Goal: Task Accomplishment & Management: Complete application form

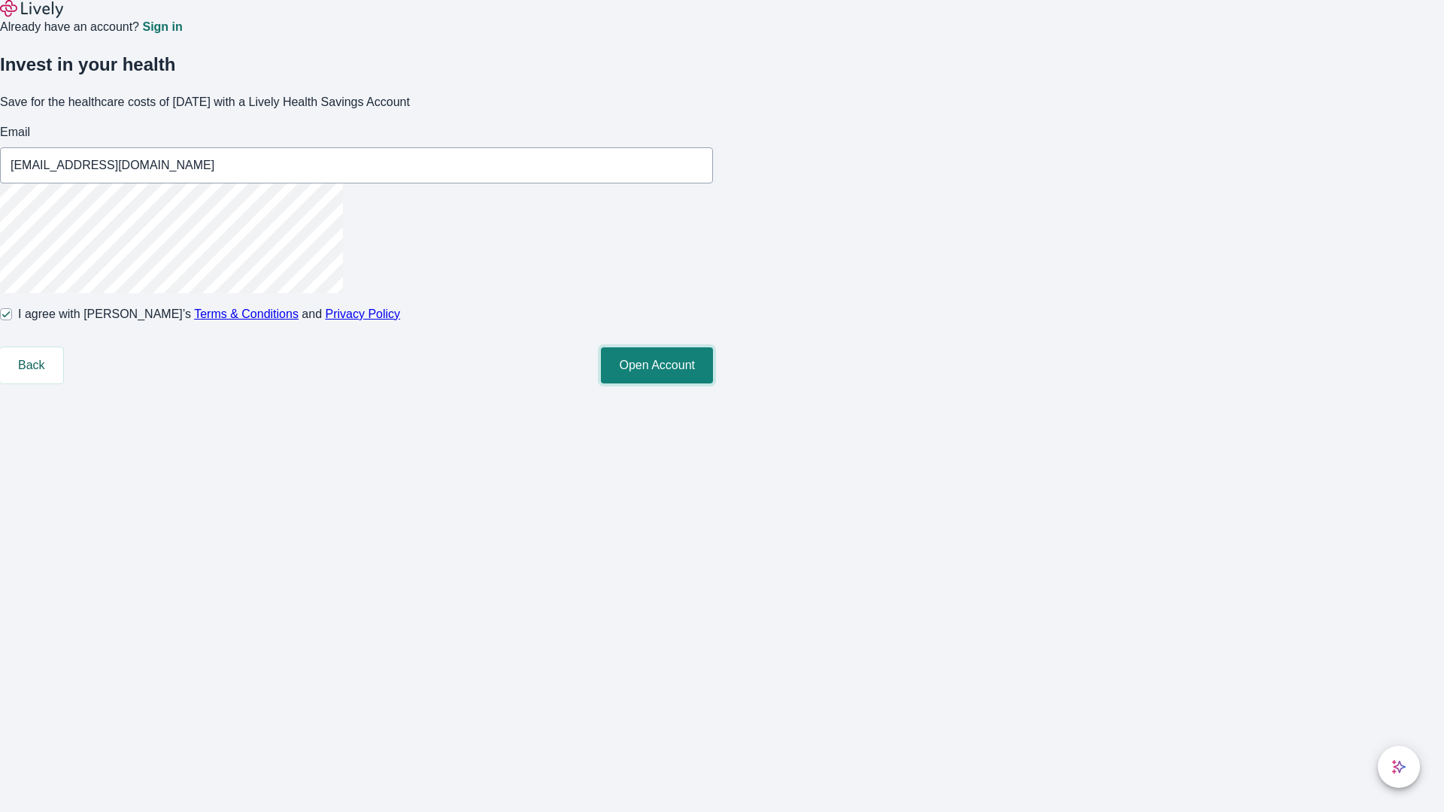
click at [713, 383] on button "Open Account" at bounding box center [657, 365] width 112 height 36
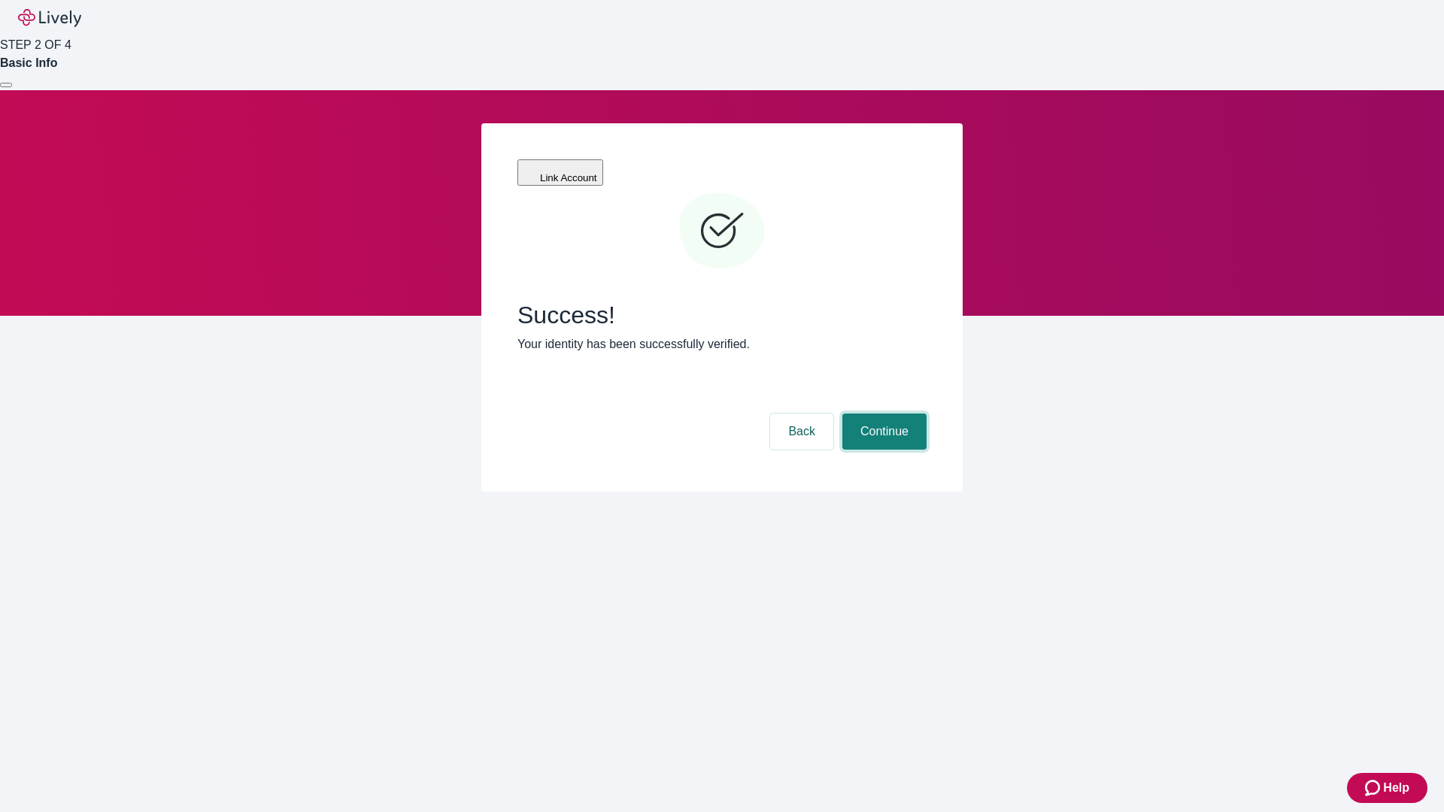
click at [882, 414] on button "Continue" at bounding box center [884, 432] width 84 height 36
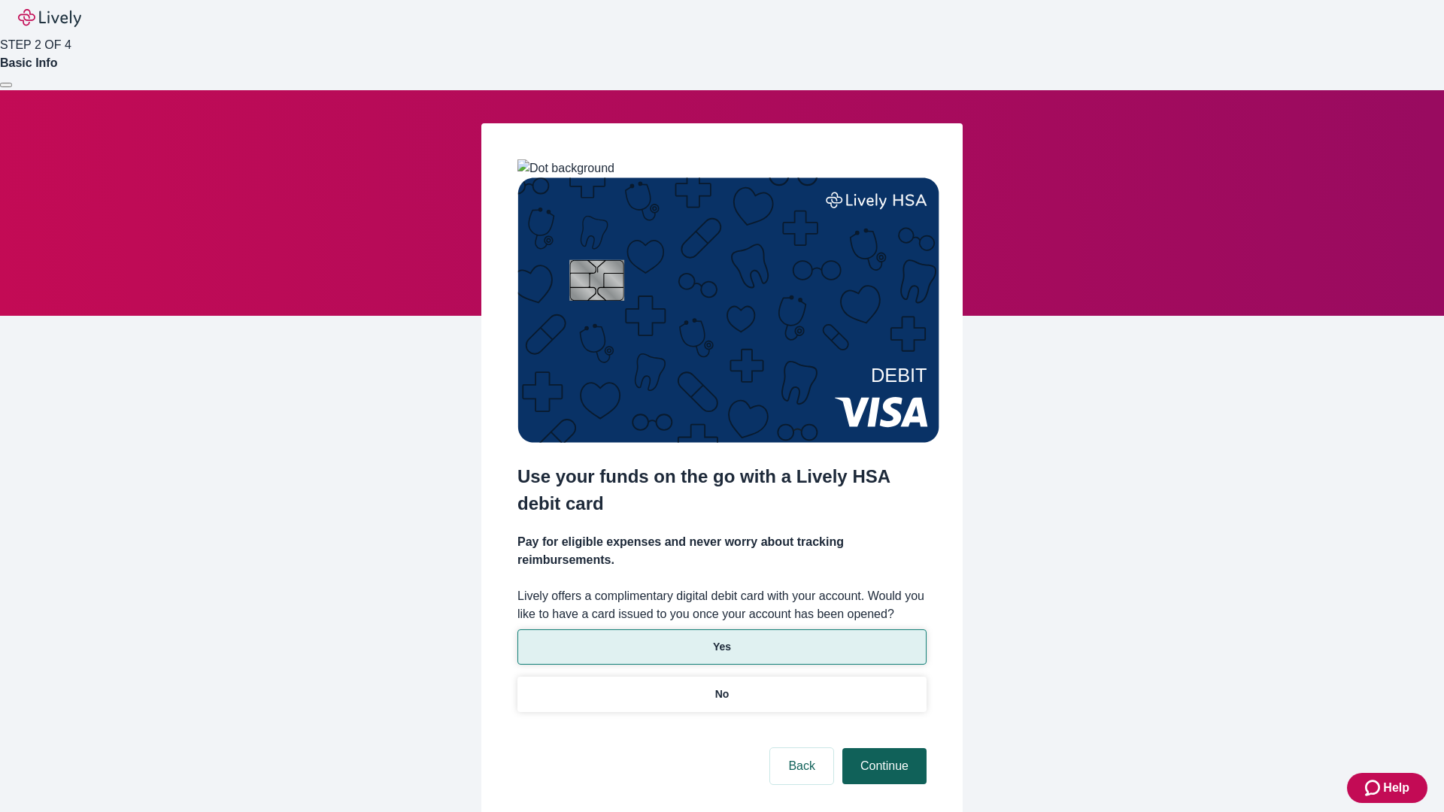
click at [721, 686] on p "No" at bounding box center [722, 694] width 14 height 16
click at [882, 748] on button "Continue" at bounding box center [884, 766] width 84 height 36
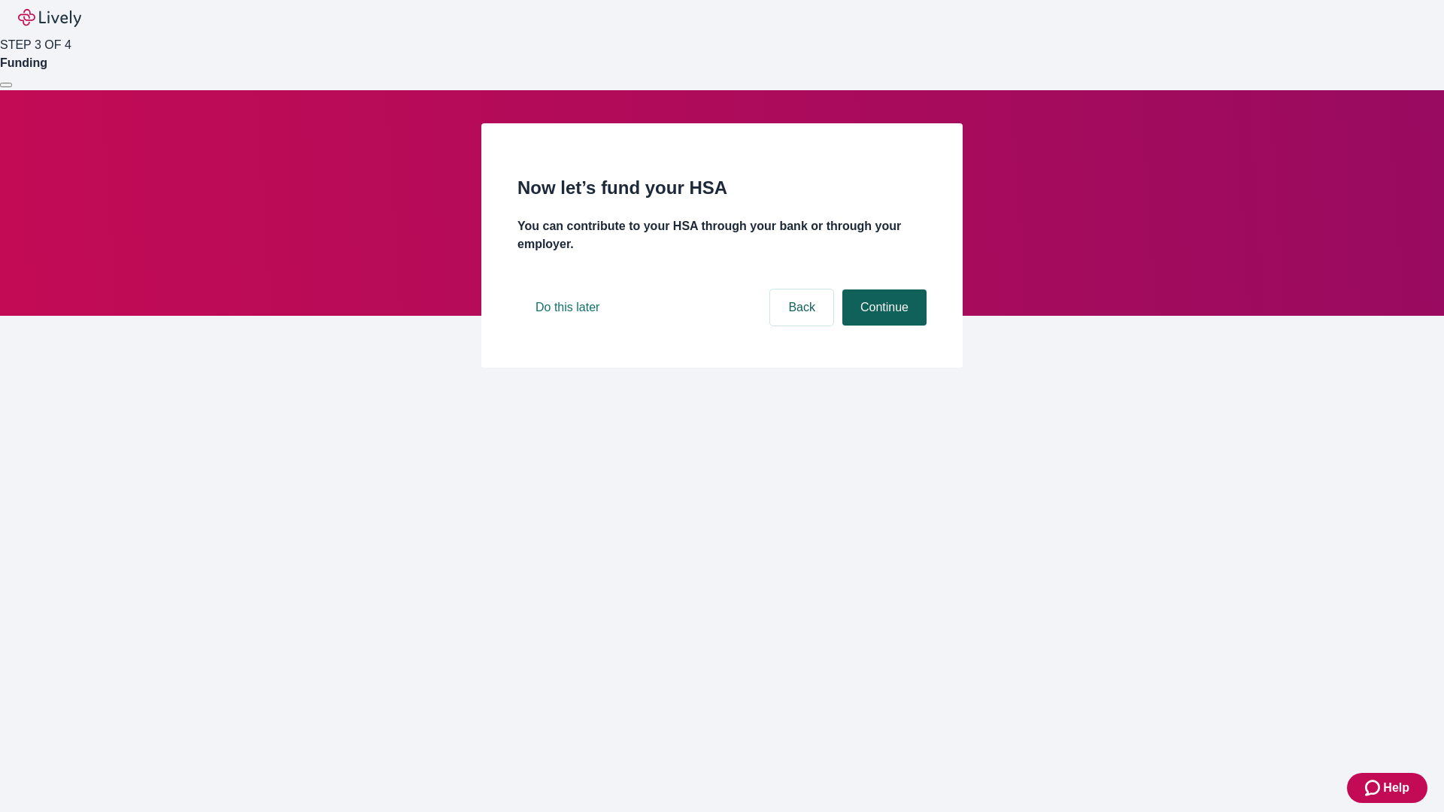
click at [882, 326] on button "Continue" at bounding box center [884, 307] width 84 height 36
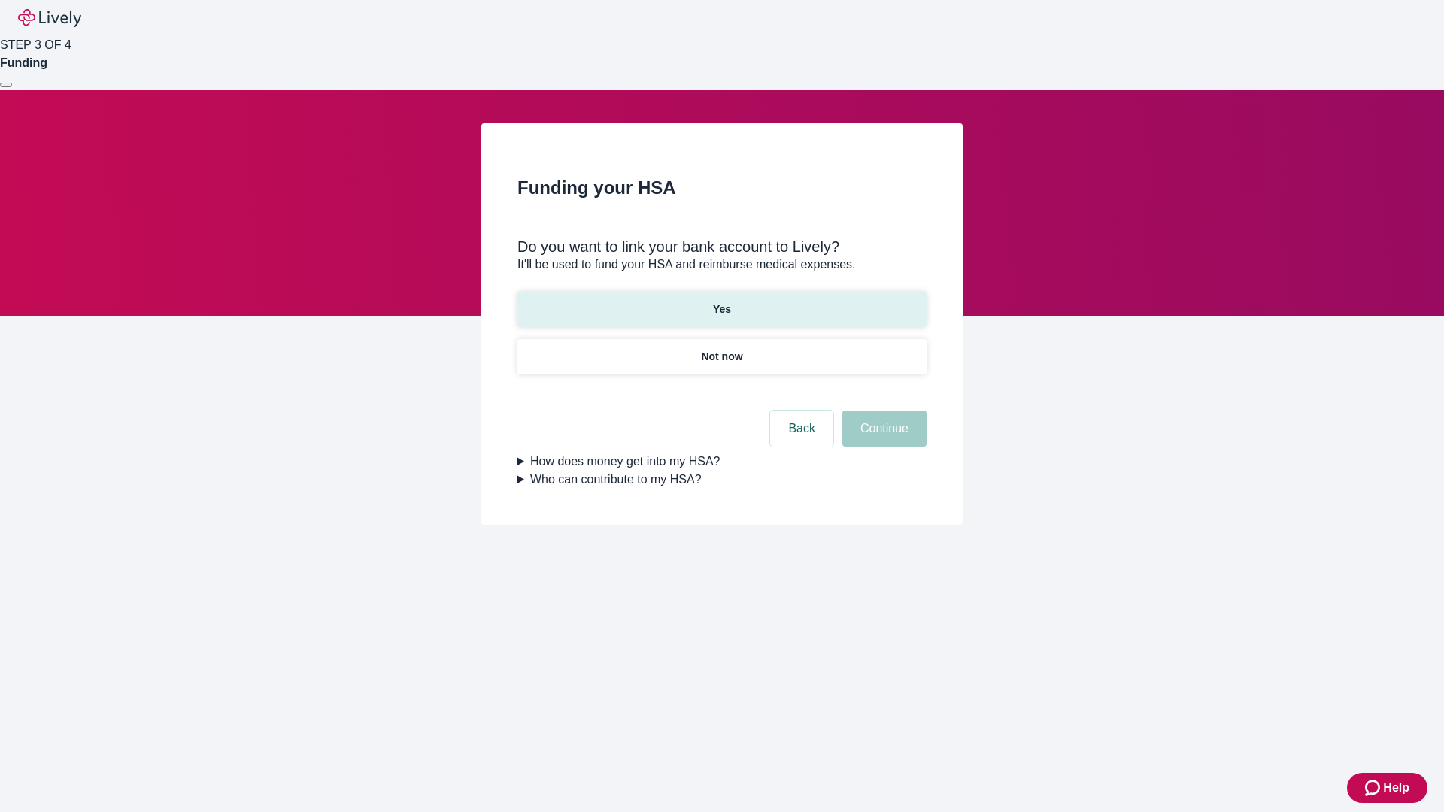
click at [721, 302] on p "Yes" at bounding box center [722, 310] width 18 height 16
click at [882, 411] on button "Continue" at bounding box center [884, 429] width 84 height 36
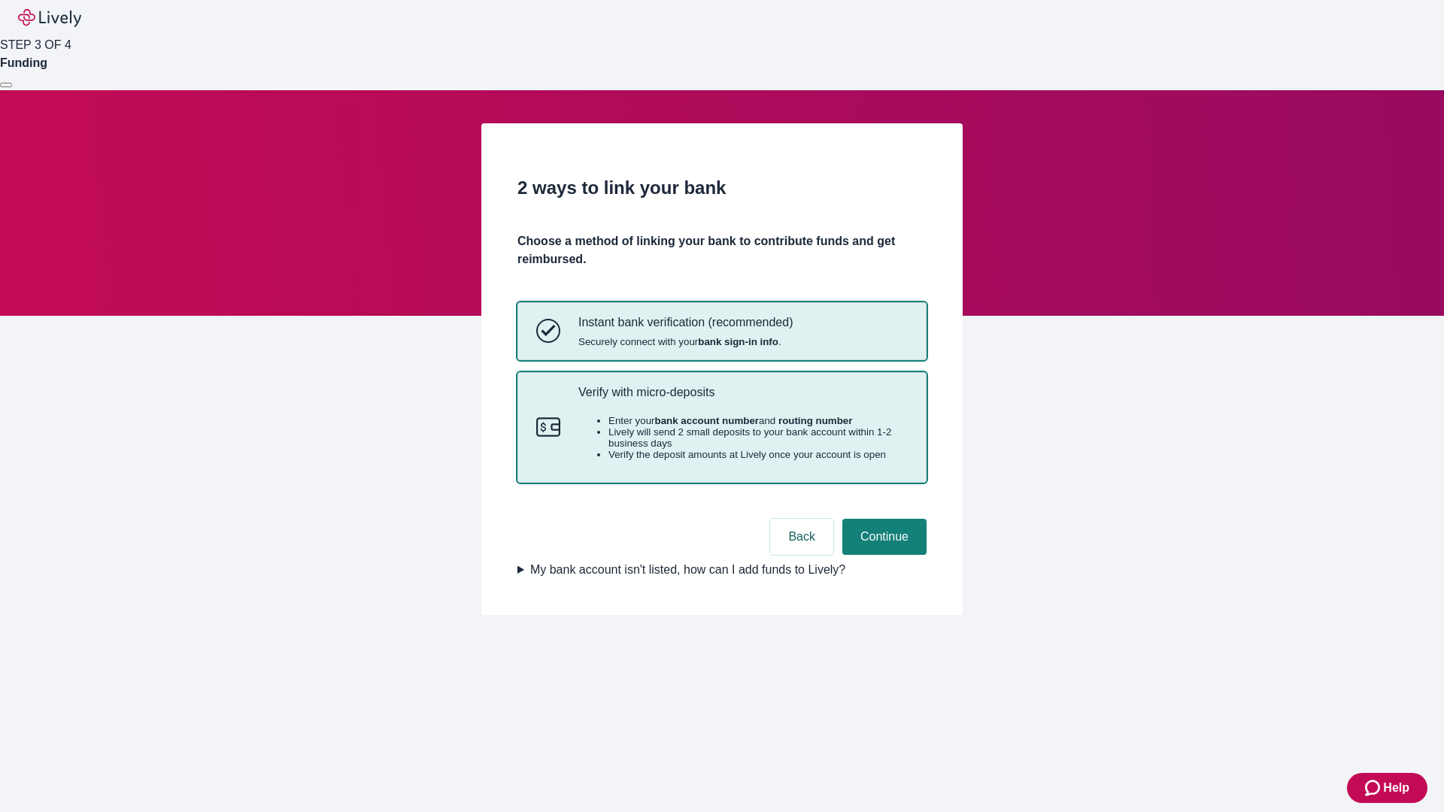
click at [742, 399] on p "Verify with micro-deposits" at bounding box center [742, 392] width 329 height 14
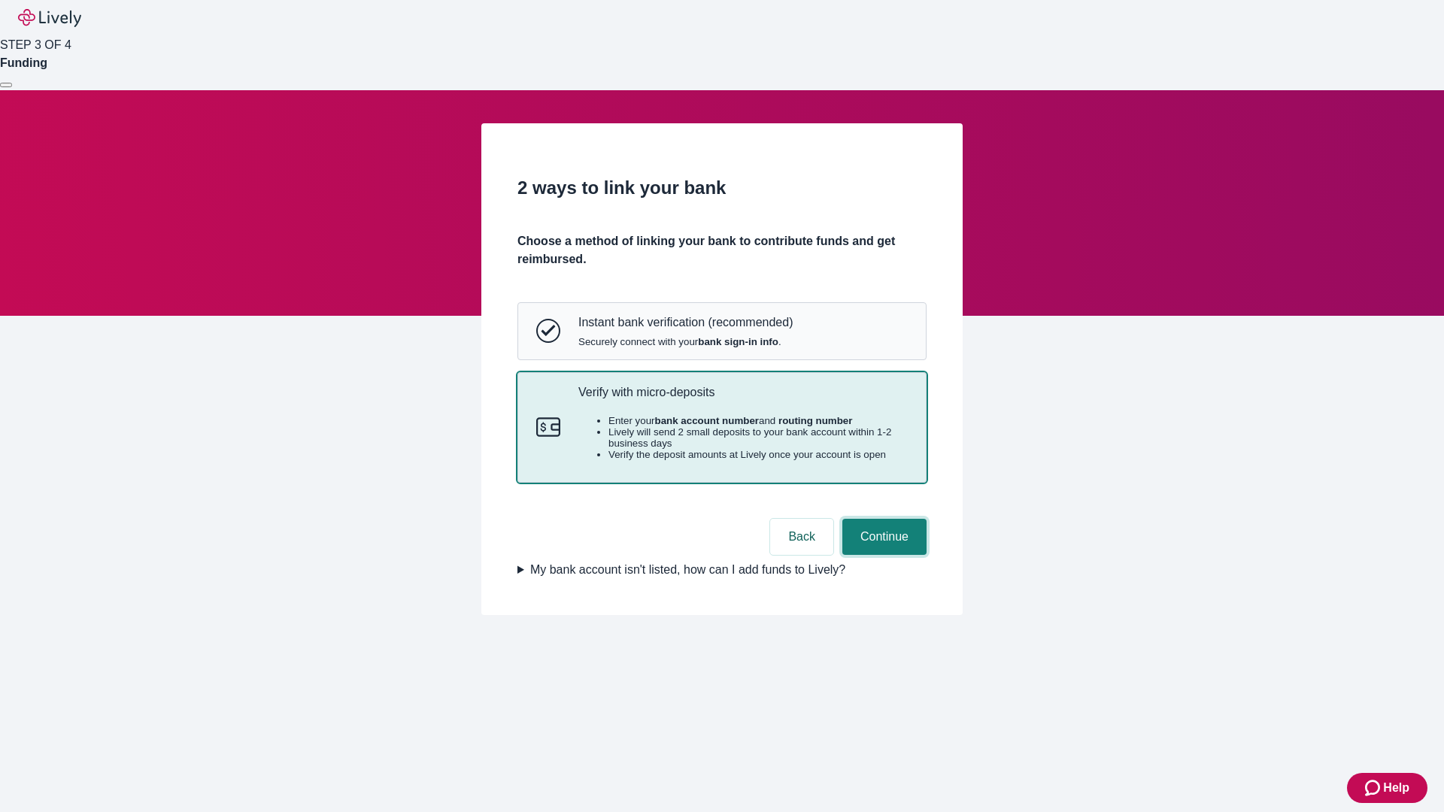
click at [882, 555] on button "Continue" at bounding box center [884, 537] width 84 height 36
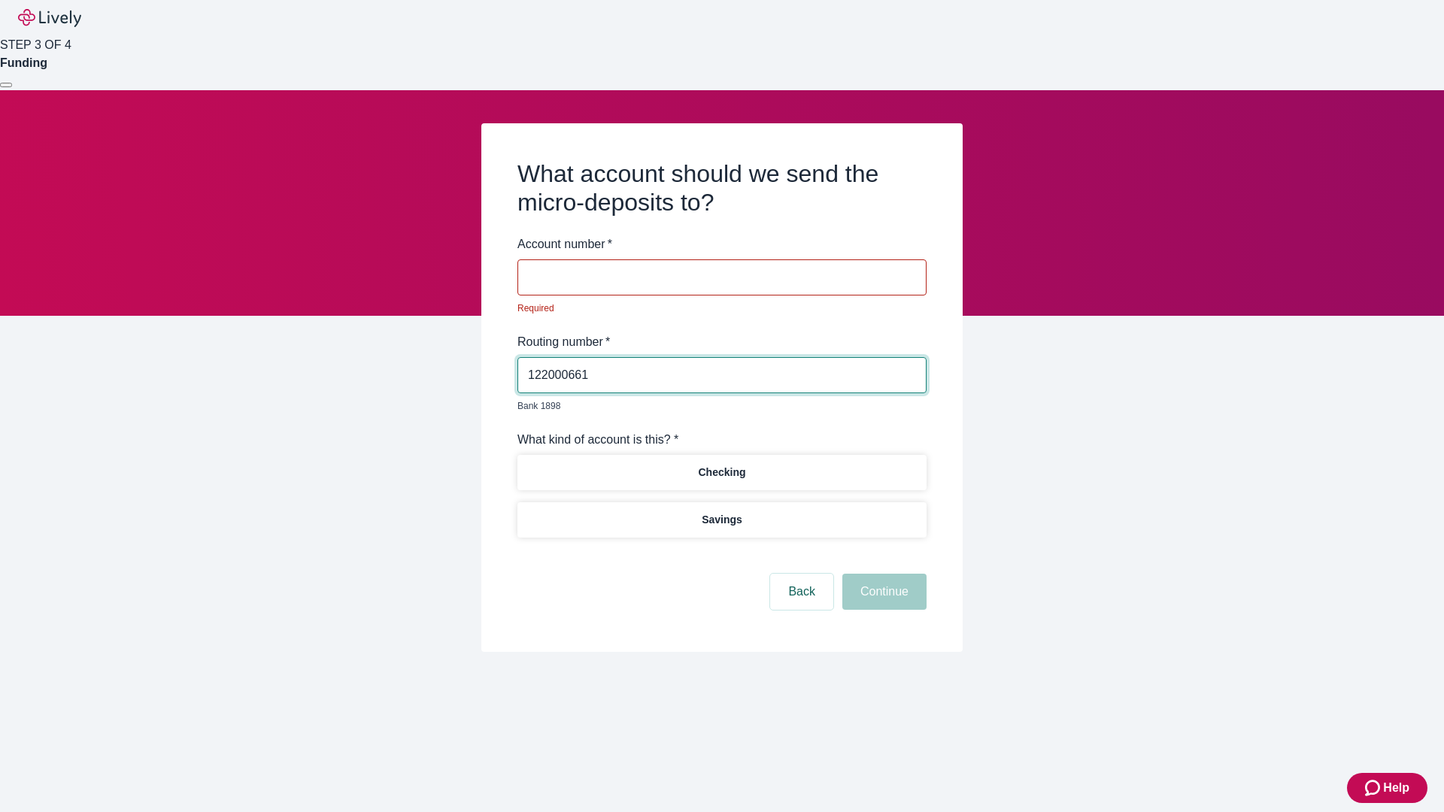
type input "122000661"
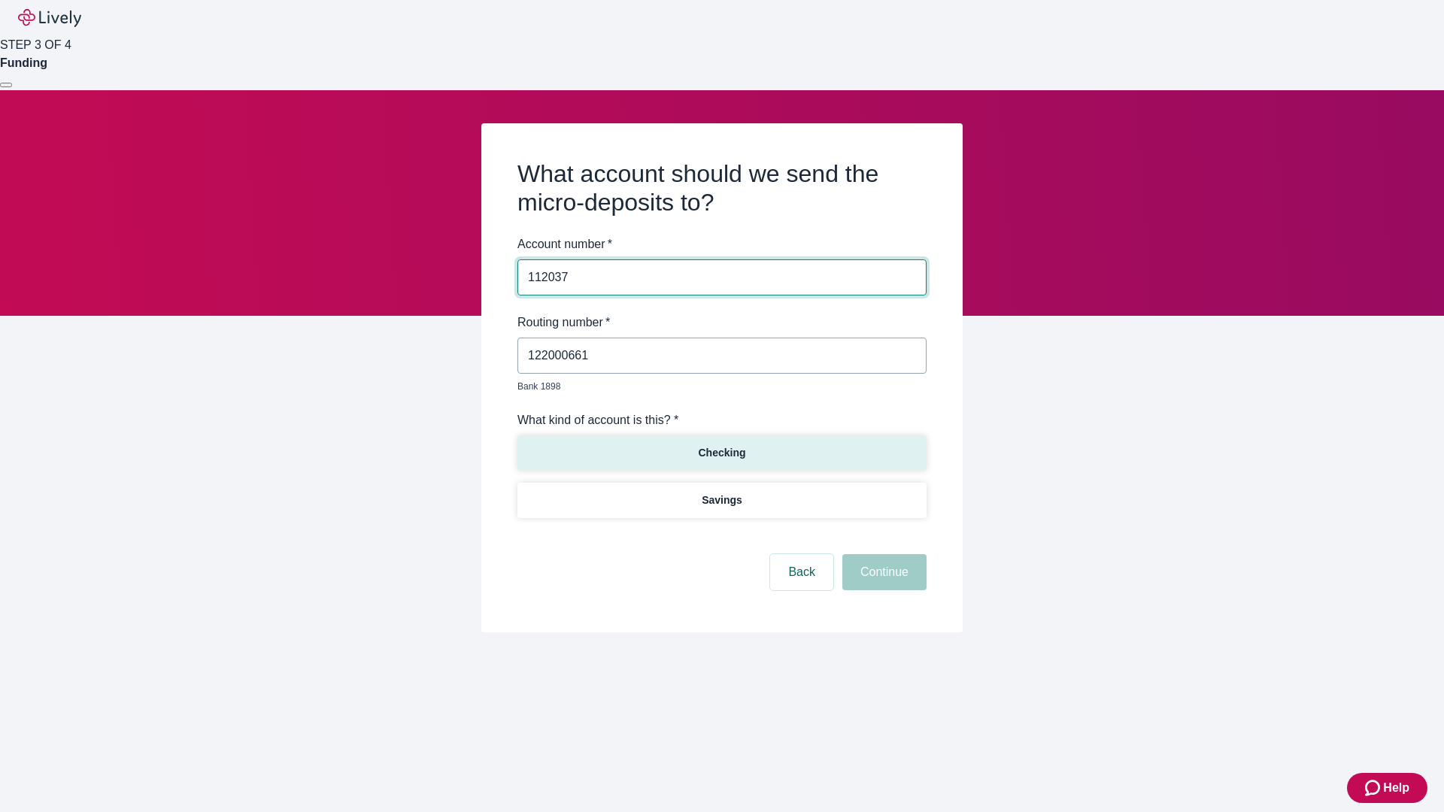
type input "112037"
click at [721, 445] on p "Checking" at bounding box center [721, 453] width 47 height 16
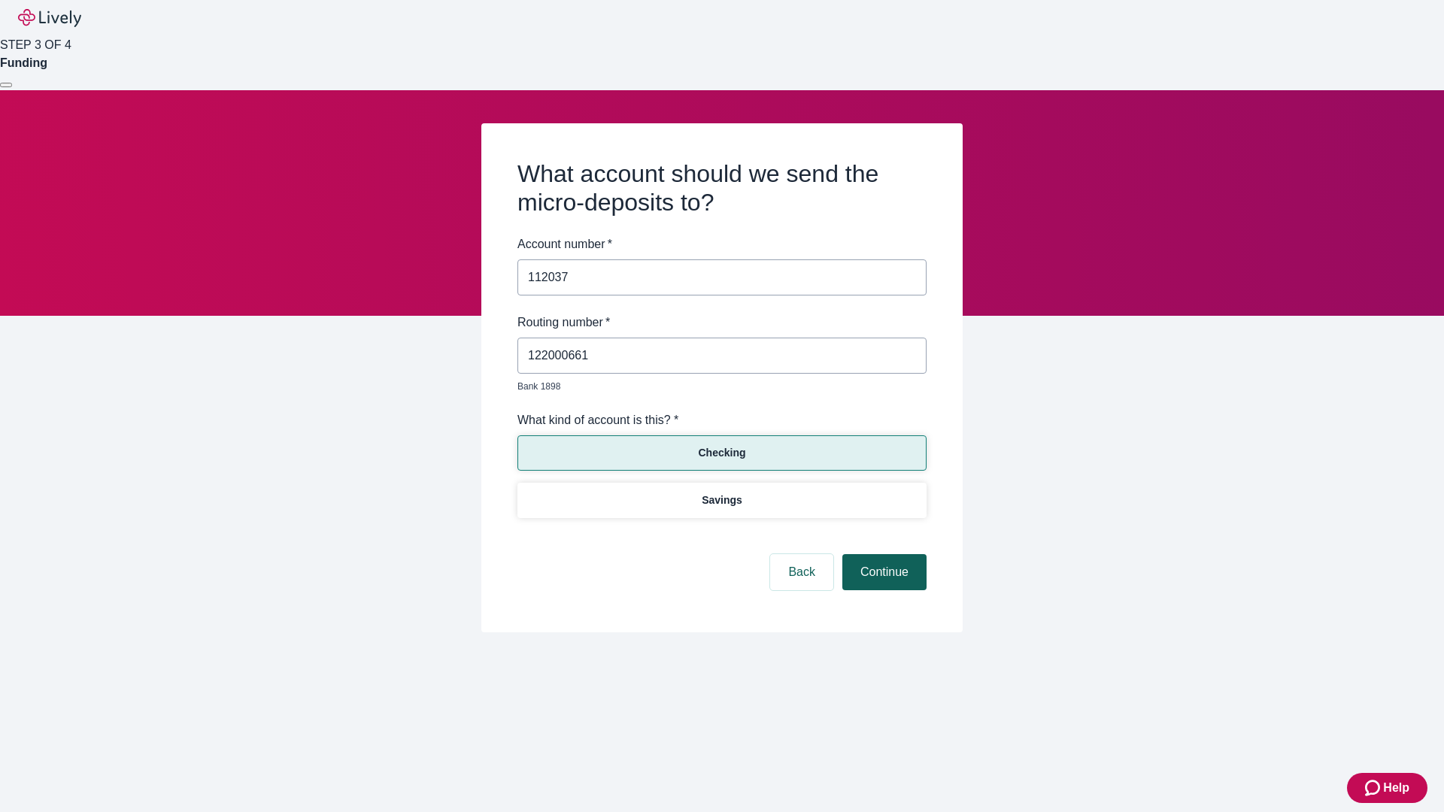
click at [882, 555] on button "Continue" at bounding box center [884, 572] width 84 height 36
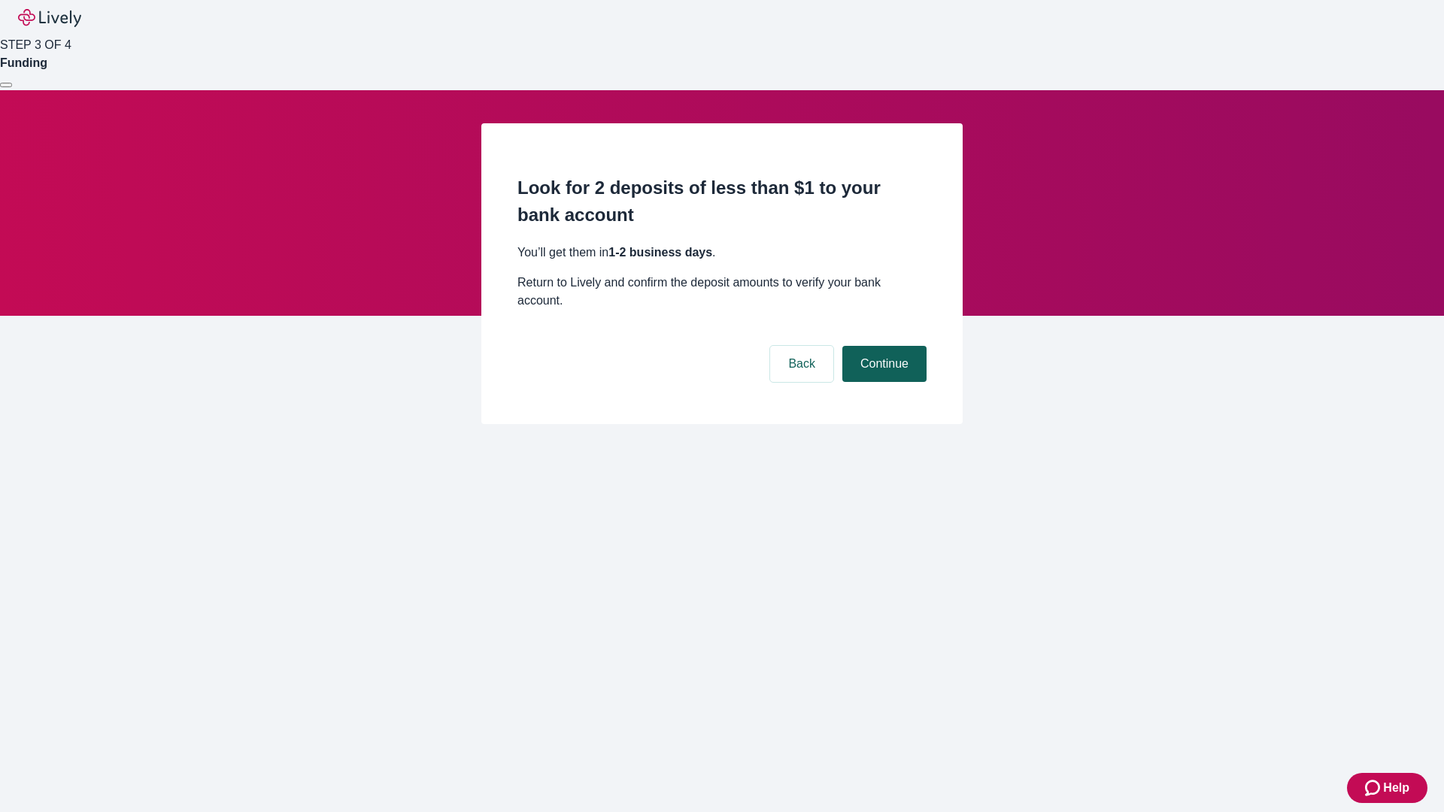
click at [882, 346] on button "Continue" at bounding box center [884, 364] width 84 height 36
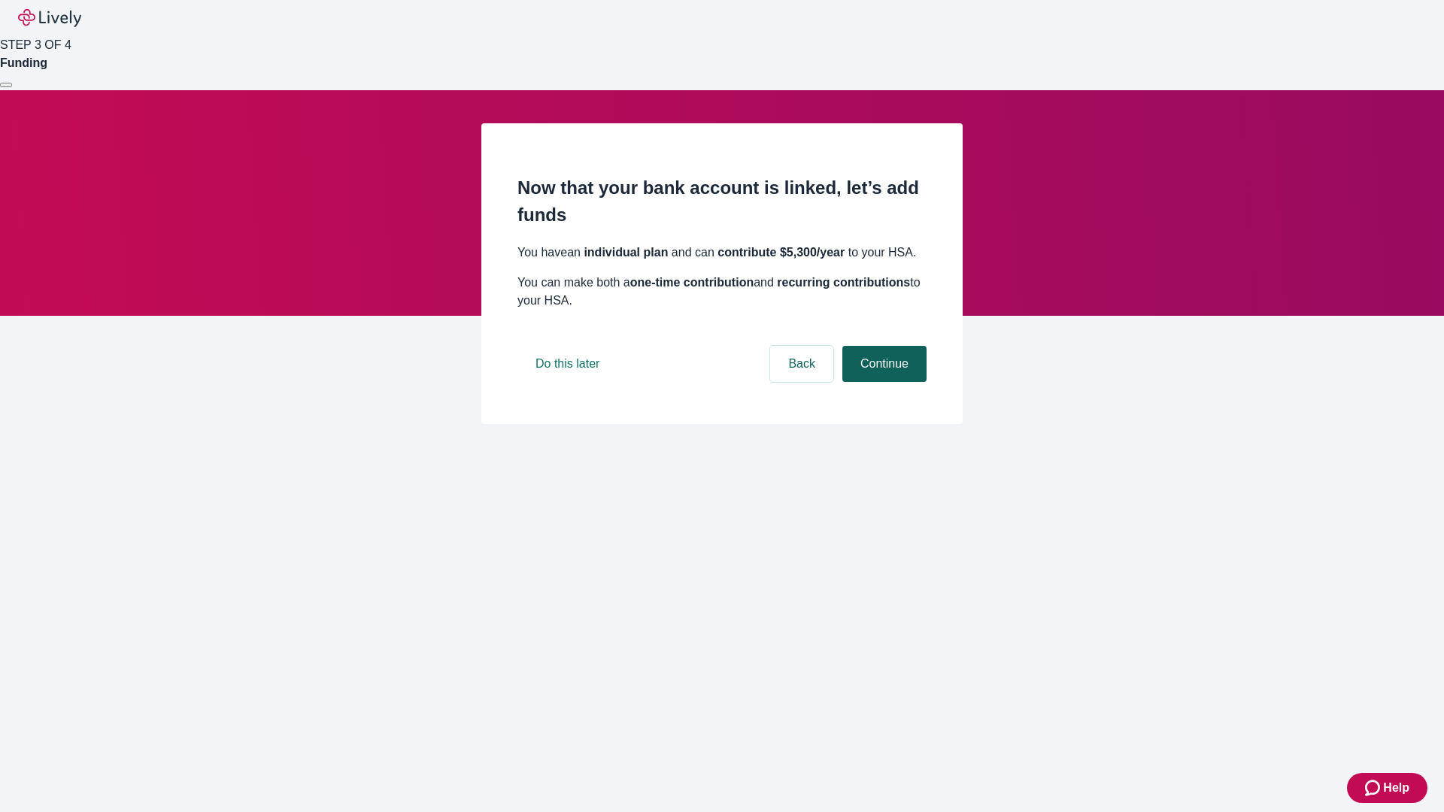
click at [882, 382] on button "Continue" at bounding box center [884, 364] width 84 height 36
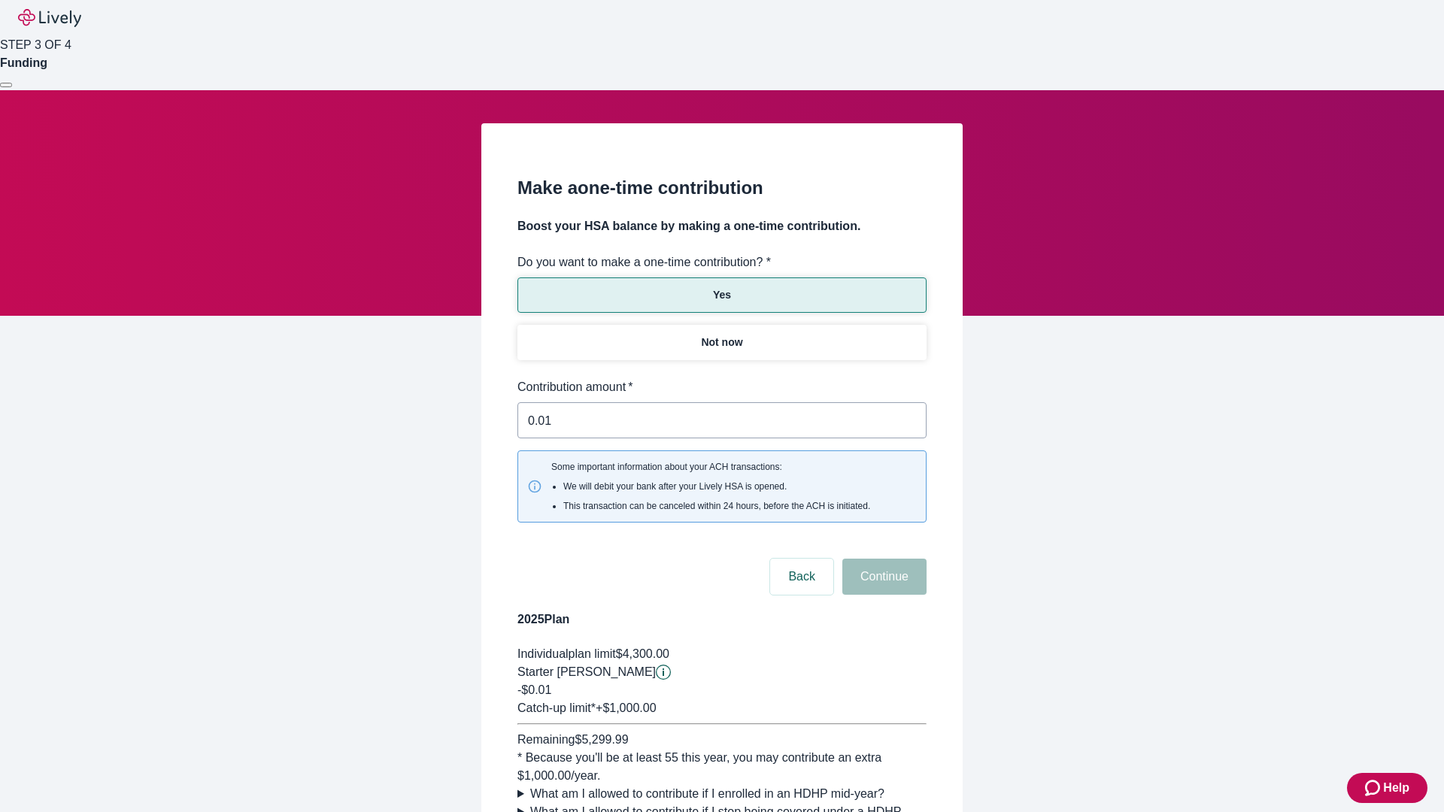
type input "0.01"
click at [882, 559] on button "Continue" at bounding box center [884, 577] width 84 height 36
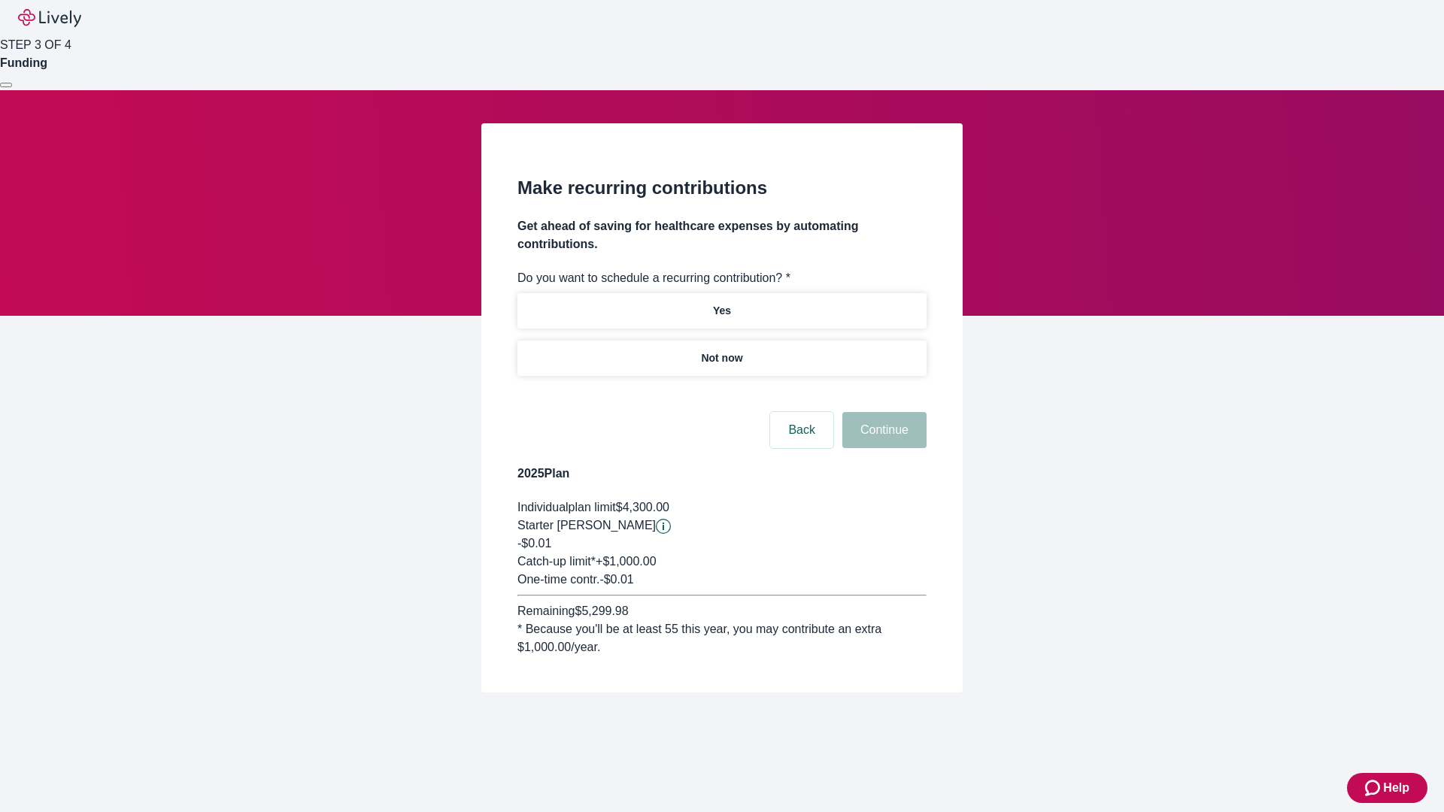
click at [721, 350] on p "Not now" at bounding box center [721, 358] width 41 height 16
click at [882, 412] on button "Continue" at bounding box center [884, 430] width 84 height 36
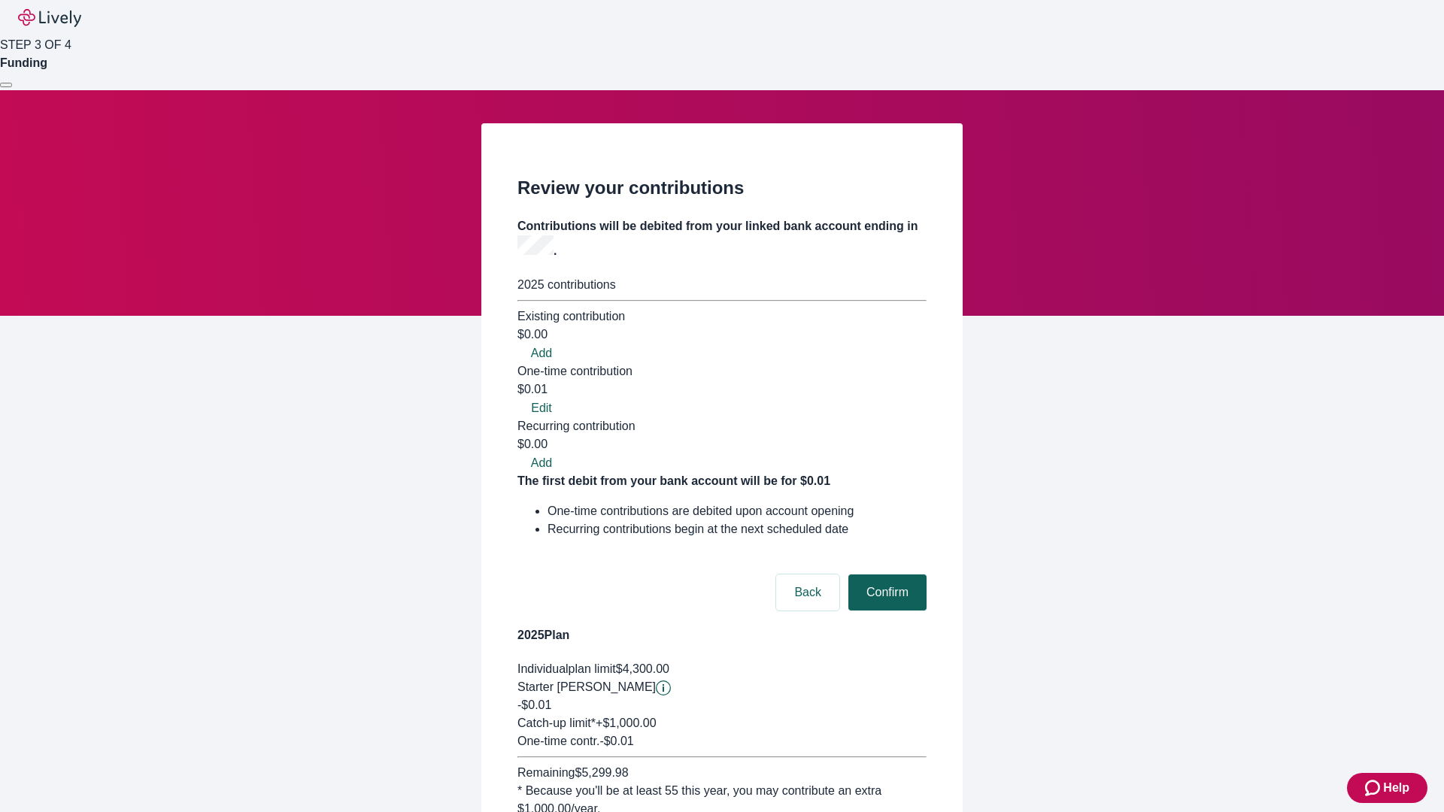
click at [885, 574] on button "Confirm" at bounding box center [887, 592] width 78 height 36
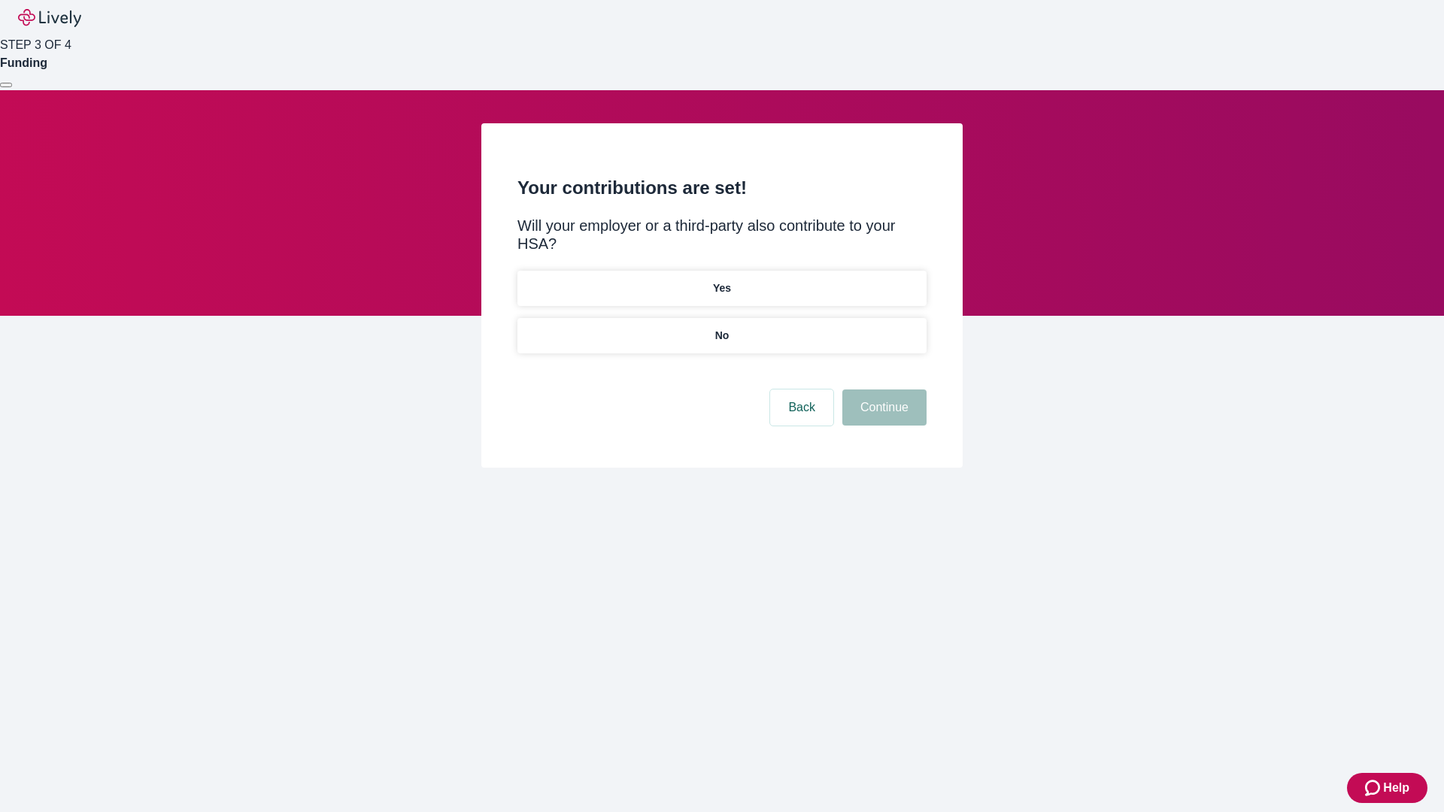
click at [721, 328] on p "No" at bounding box center [722, 336] width 14 height 16
click at [882, 389] on button "Continue" at bounding box center [884, 407] width 84 height 36
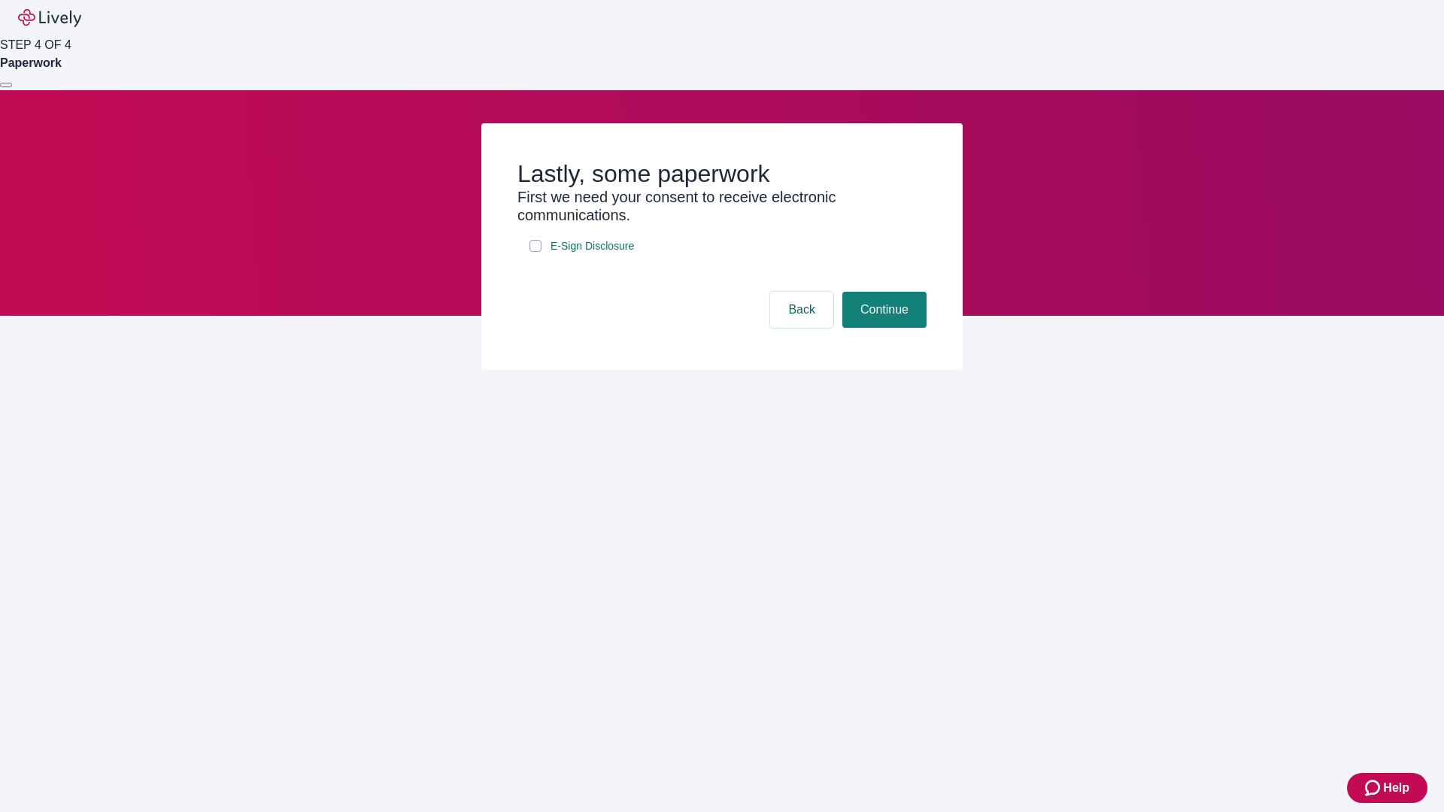
click at [535, 252] on input "E-Sign Disclosure" at bounding box center [535, 246] width 12 height 12
checkbox input "true"
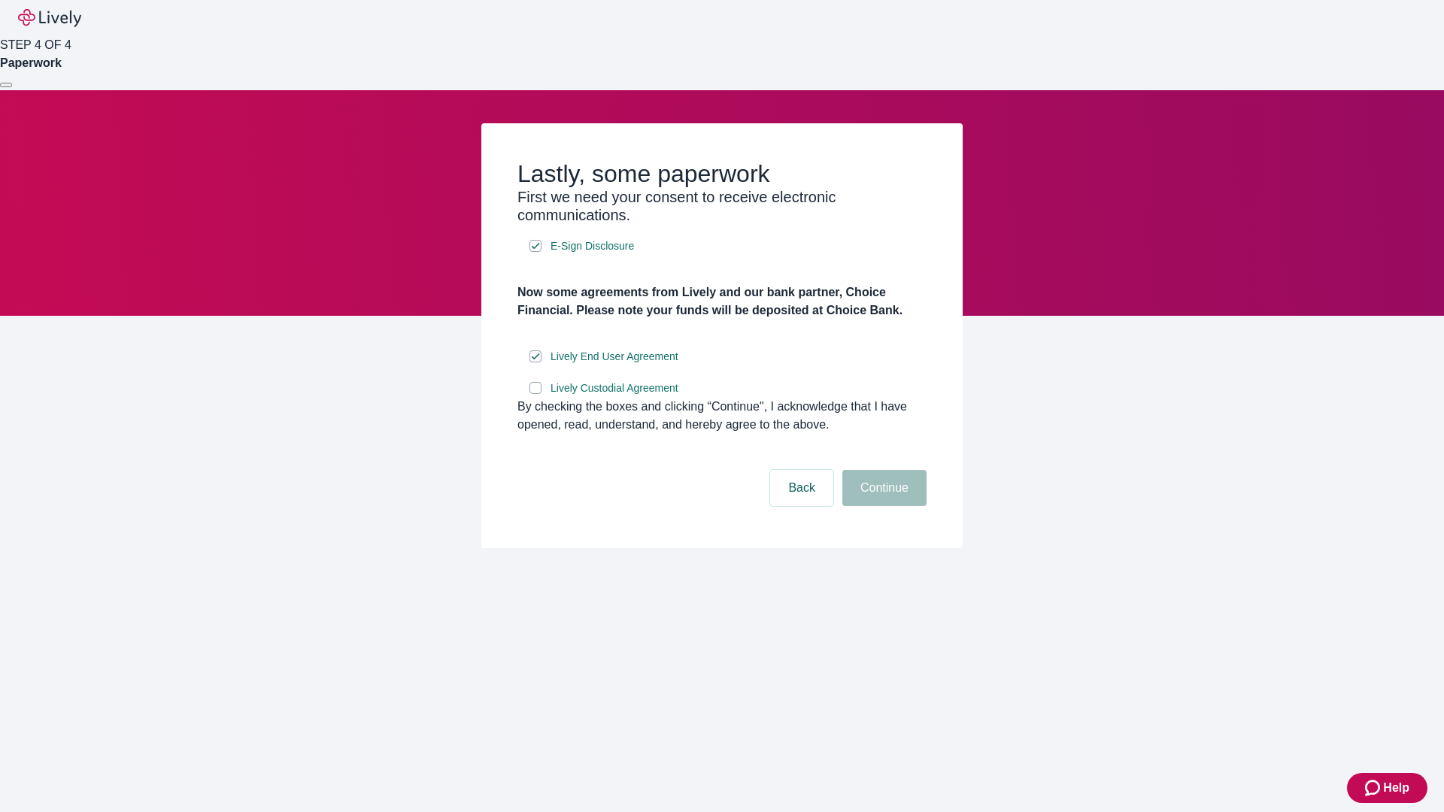
click at [535, 394] on input "Lively Custodial Agreement" at bounding box center [535, 388] width 12 height 12
checkbox input "true"
click at [882, 506] on button "Continue" at bounding box center [884, 488] width 84 height 36
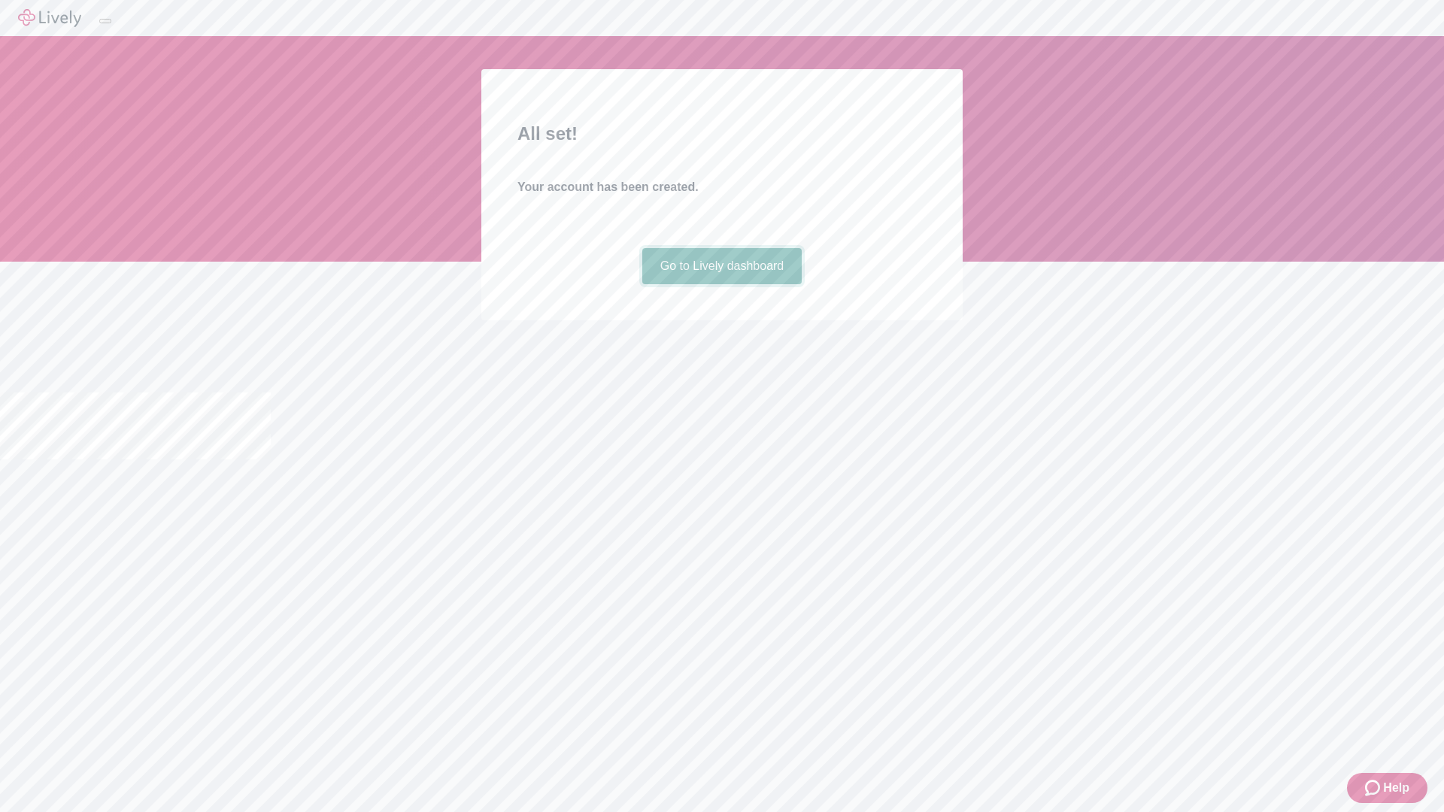
click at [721, 284] on link "Go to Lively dashboard" at bounding box center [722, 266] width 160 height 36
